Goal: Find contact information

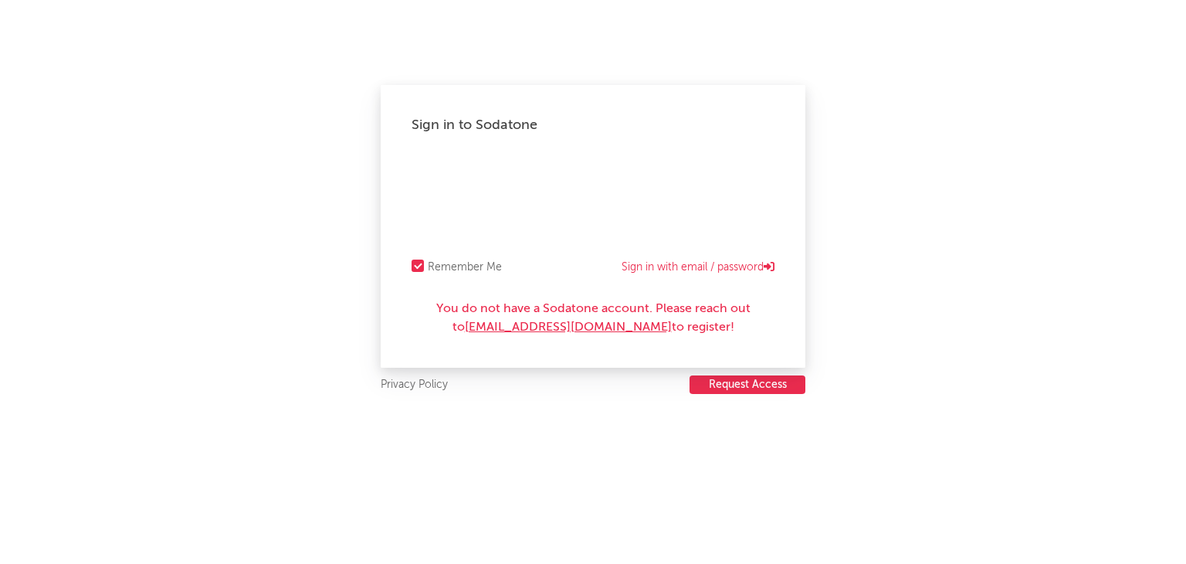
click at [635, 331] on link "SodatoneSupport@wmg.com" at bounding box center [568, 327] width 207 height 12
drag, startPoint x: 902, startPoint y: 246, endPoint x: 887, endPoint y: 252, distance: 15.6
click at [902, 246] on div "Sign in to Sodatone Remember Me Sign in with email / password You do not have a…" at bounding box center [593, 282] width 1186 height 564
